Goal: Use online tool/utility: Use online tool/utility

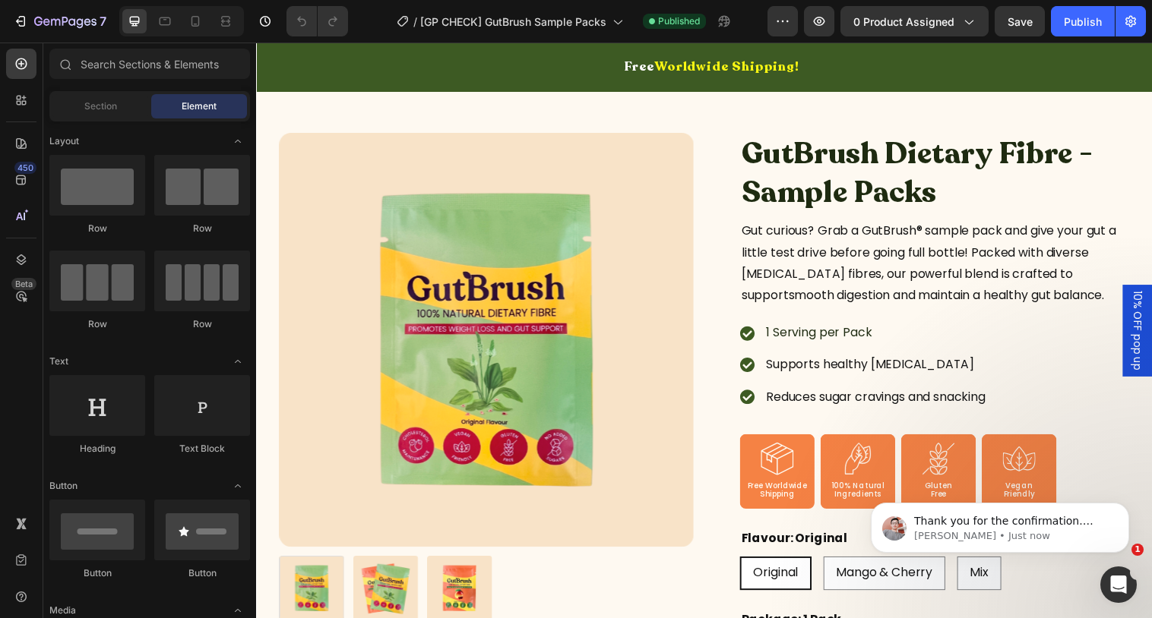
click at [567, 313] on img at bounding box center [490, 345] width 422 height 422
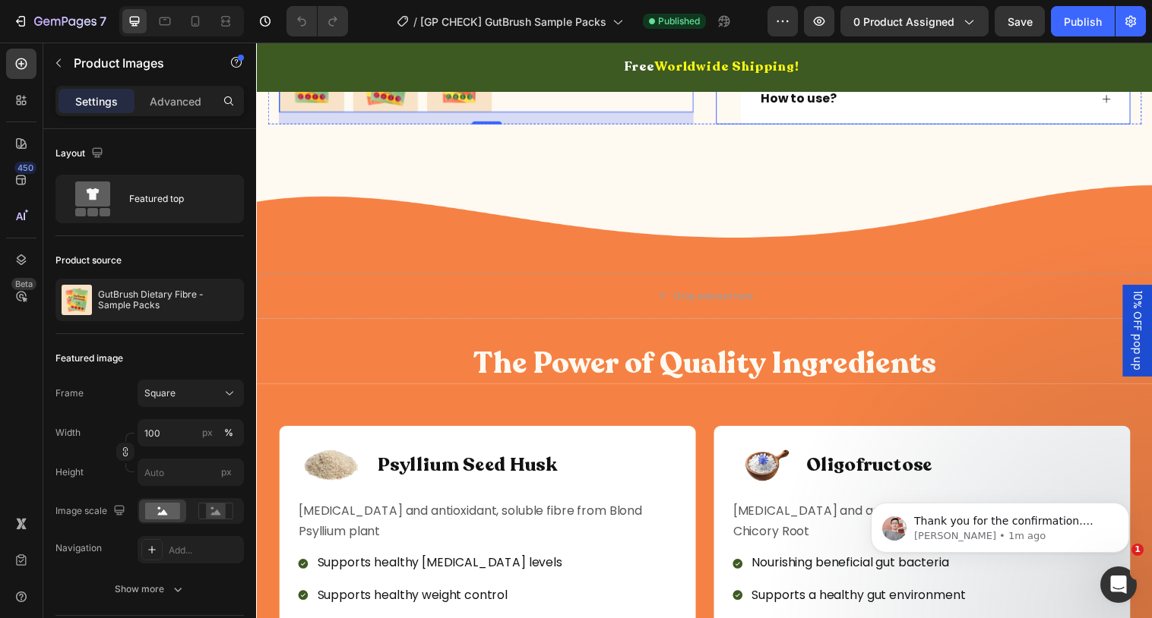
scroll to position [1145, 0]
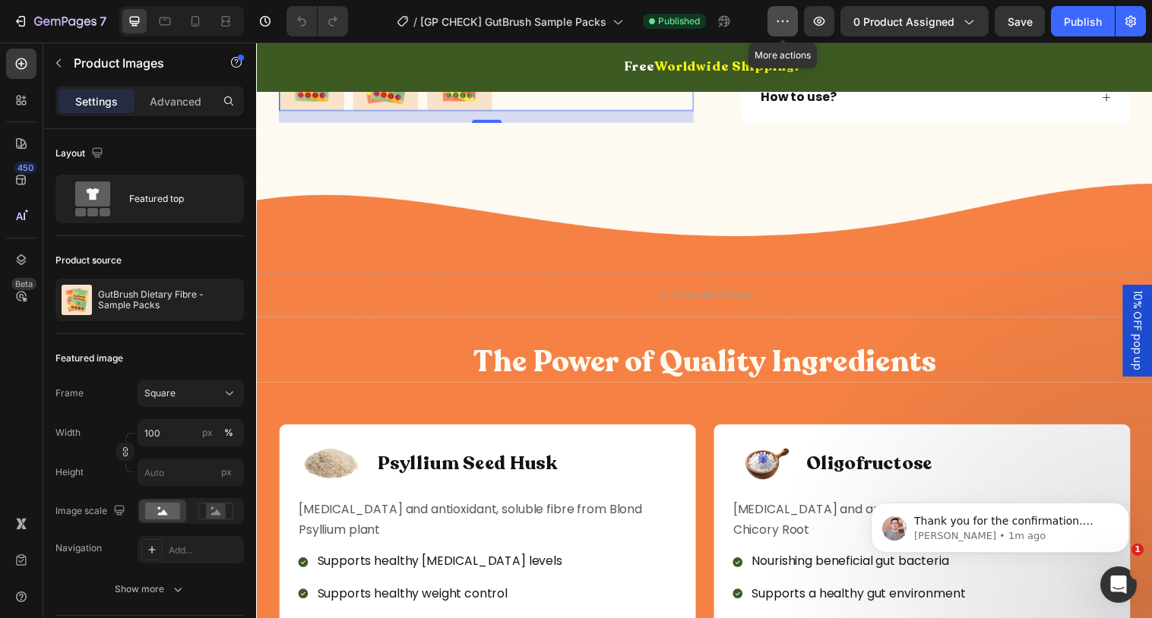
click at [780, 28] on icon "button" at bounding box center [782, 21] width 15 height 15
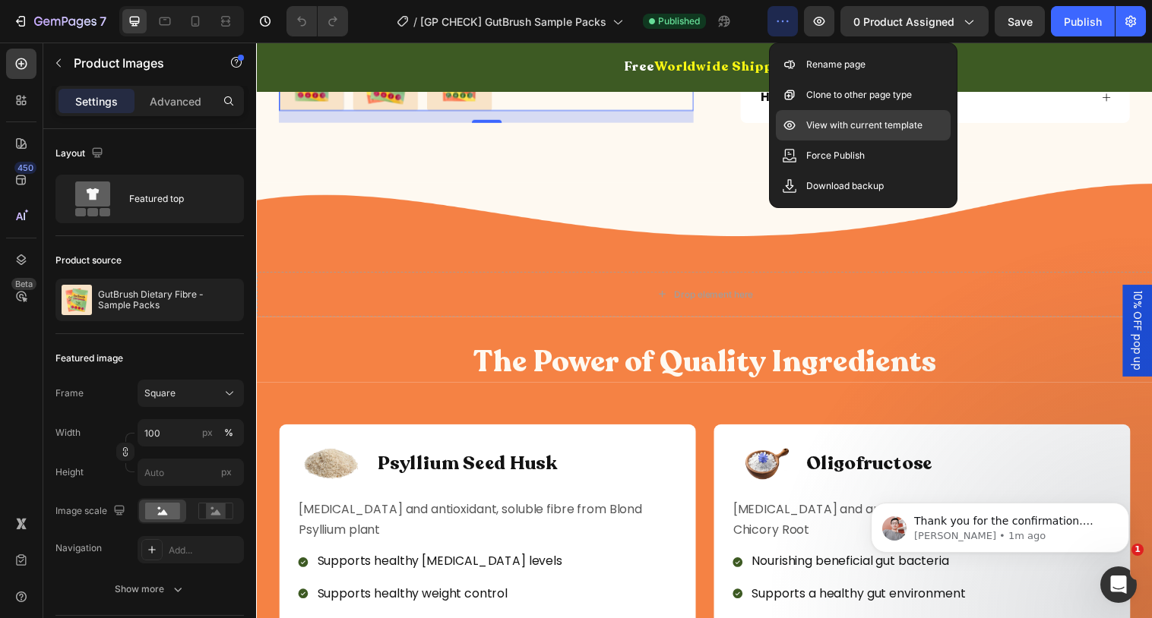
click at [800, 128] on div "View with current template" at bounding box center [863, 125] width 175 height 30
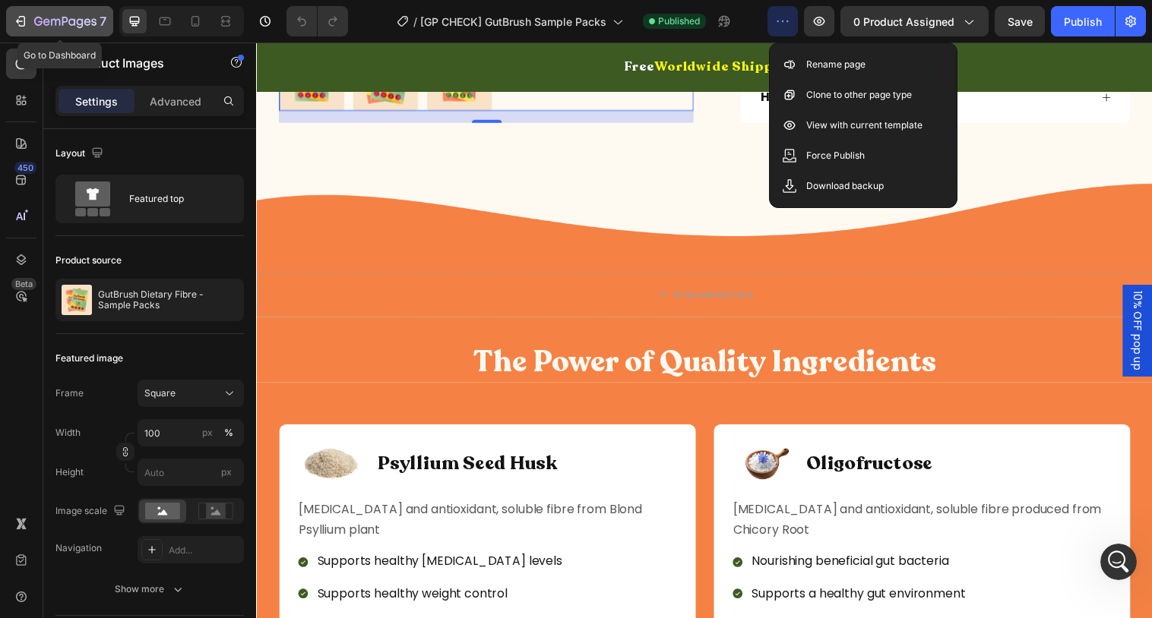
click at [62, 27] on icon "button" at bounding box center [65, 22] width 62 height 13
